Goal: Transaction & Acquisition: Purchase product/service

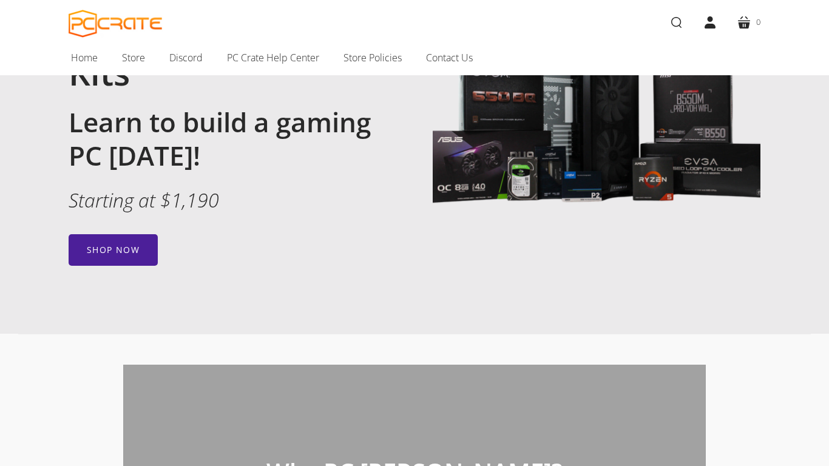
scroll to position [155, 0]
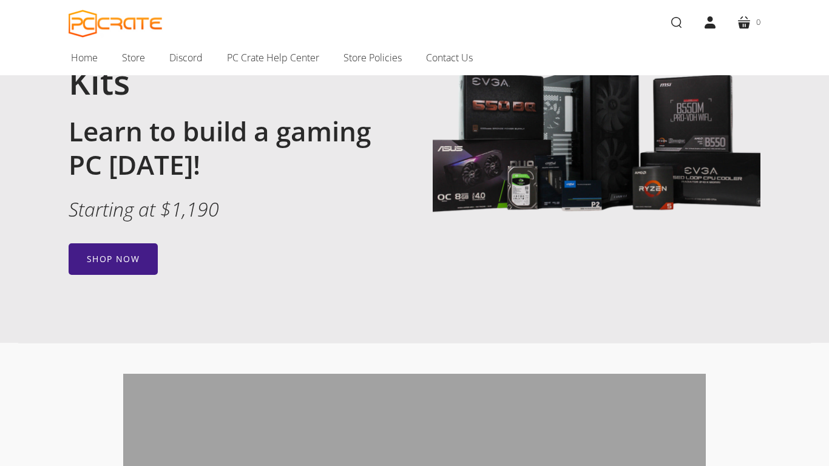
click at [132, 252] on link "Shop now" at bounding box center [113, 259] width 89 height 32
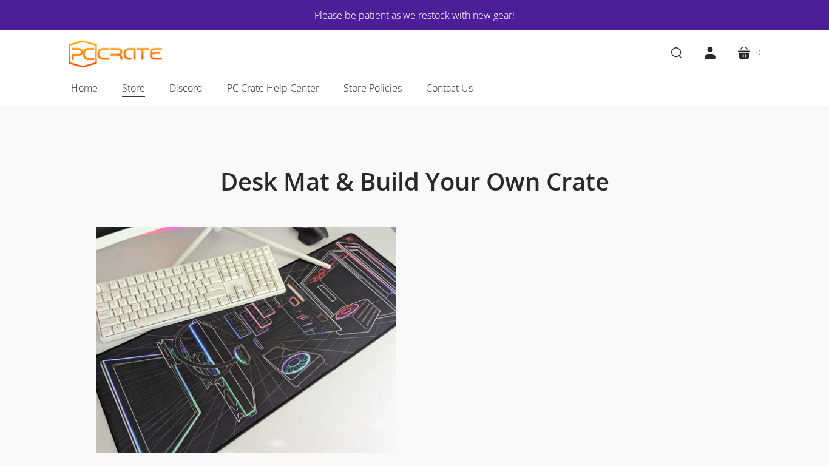
click at [153, 87] on link "Store" at bounding box center [133, 87] width 47 height 25
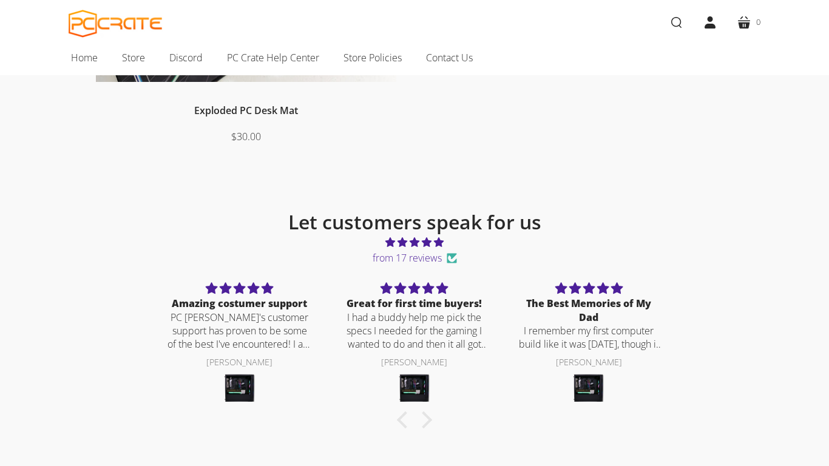
scroll to position [368, 0]
